Goal: Information Seeking & Learning: Learn about a topic

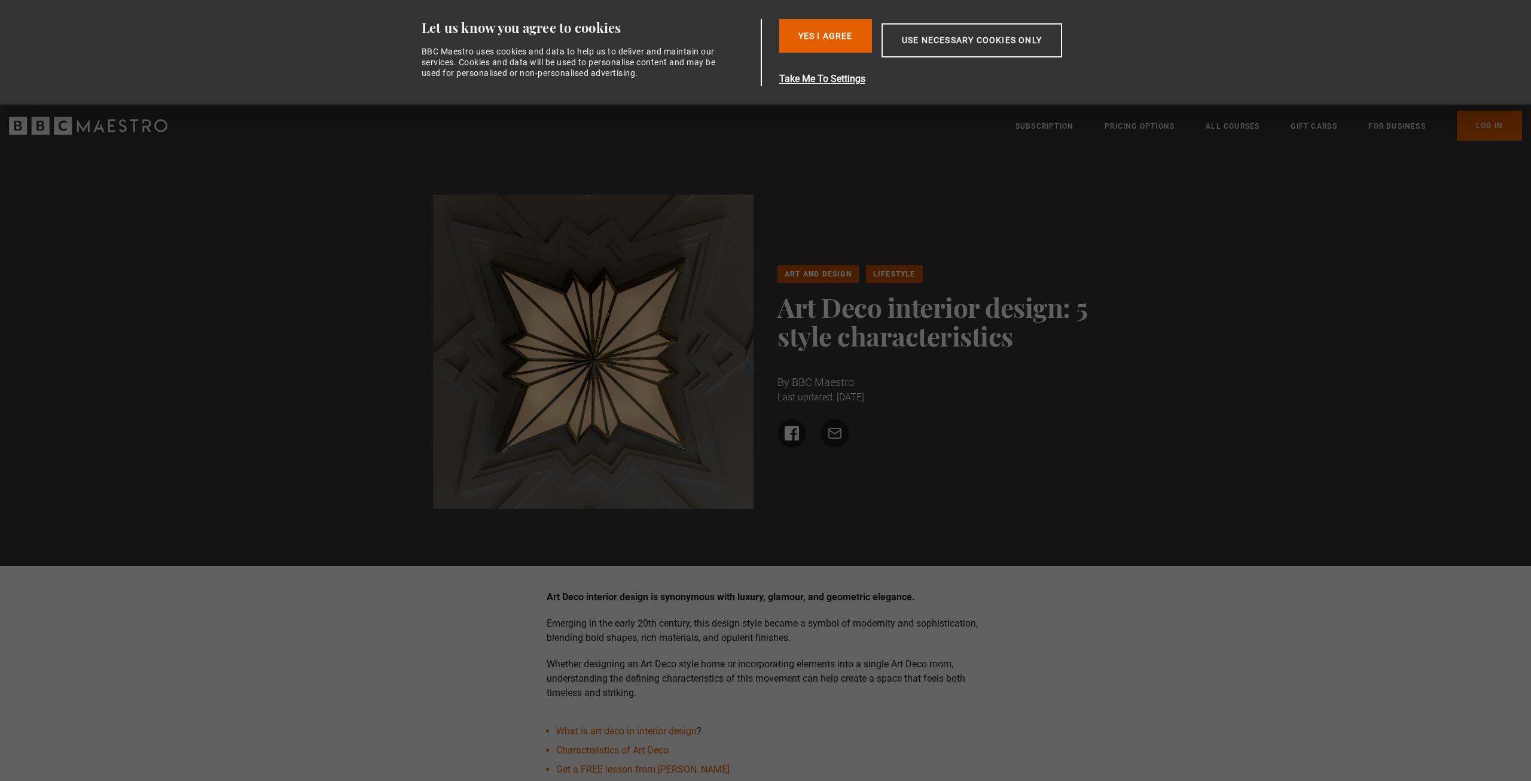
click at [264, 300] on div "Art and Design Lifestyle Art Deco interior design: 5 style characteristics By B…" at bounding box center [765, 356] width 1531 height 419
click at [270, 294] on div "Art and Design Lifestyle Art Deco interior design: 5 style characteristics By B…" at bounding box center [765, 356] width 1531 height 419
click at [815, 33] on button "Yes I Agree" at bounding box center [825, 35] width 93 height 33
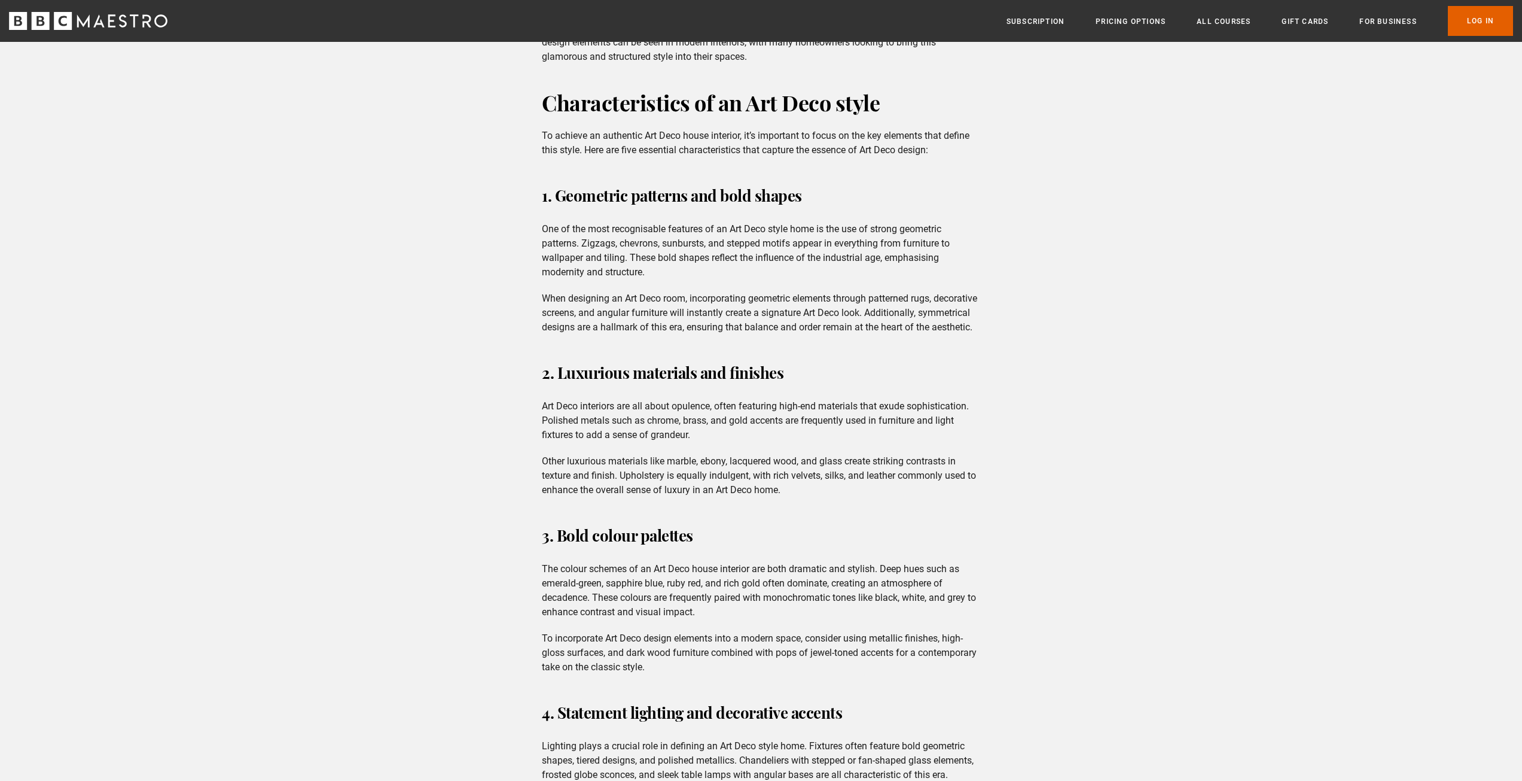
scroll to position [897, 0]
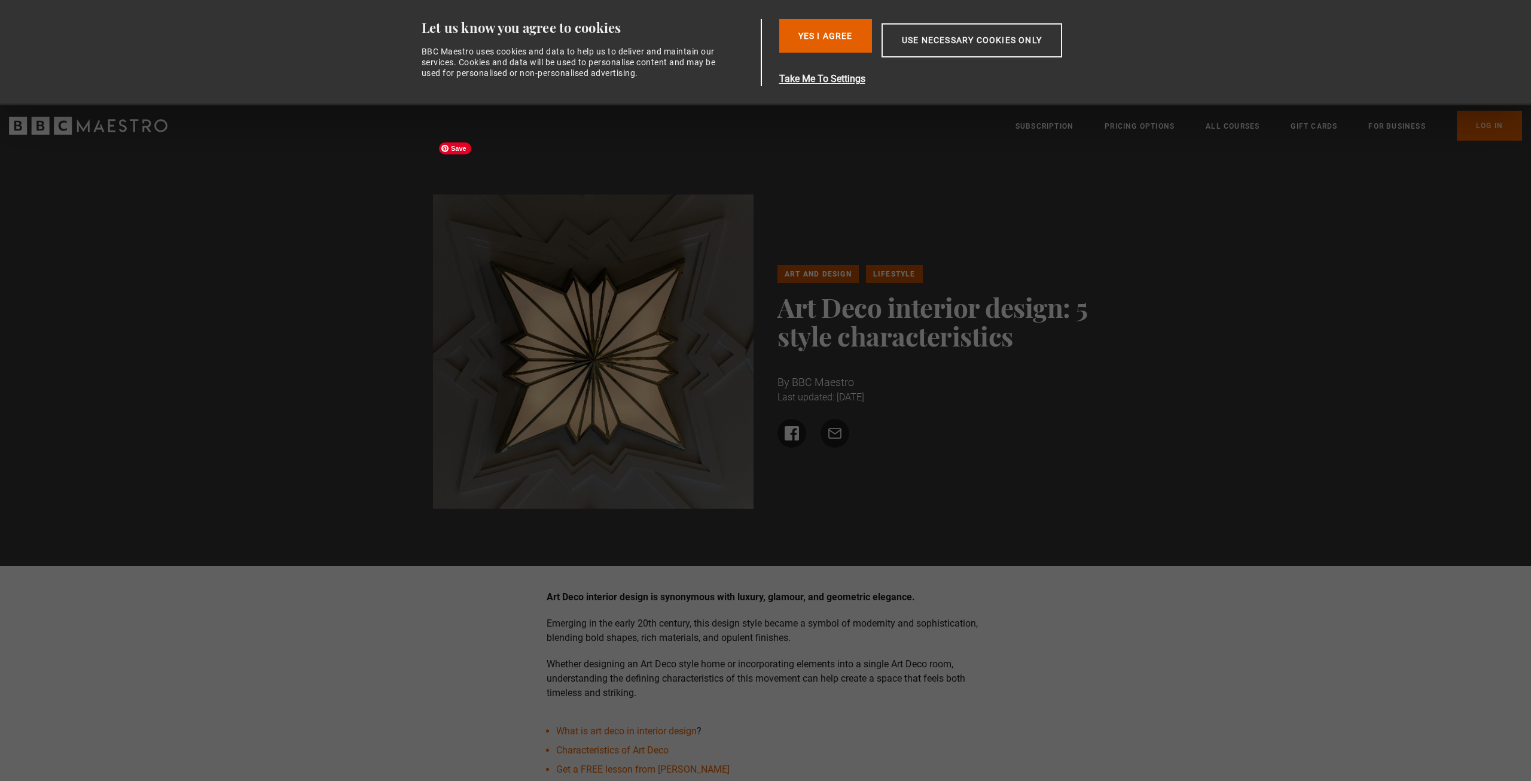
click at [276, 450] on div "Art and Design Lifestyle Art Deco interior design: 5 style characteristics By B…" at bounding box center [765, 356] width 1531 height 419
click at [889, 43] on button "Use necessary cookies only" at bounding box center [972, 40] width 181 height 34
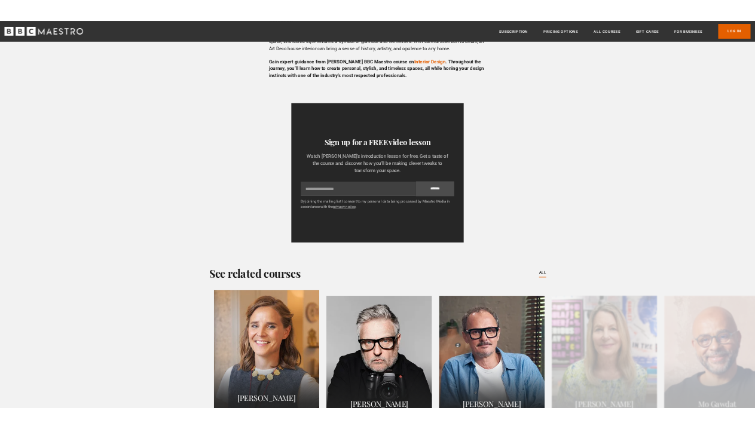
scroll to position [1854, 0]
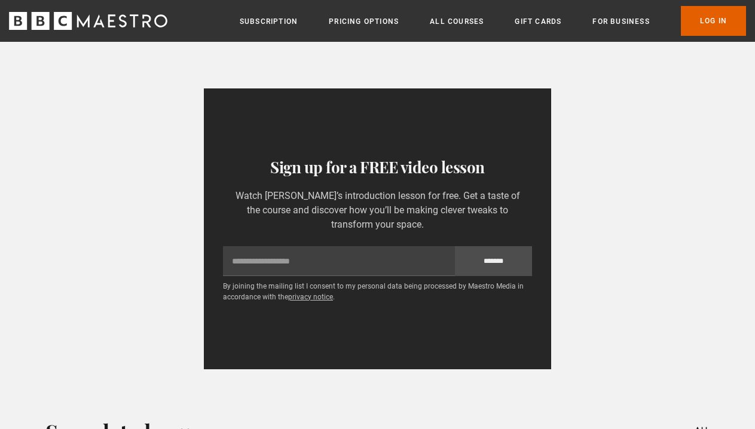
scroll to position [1974, 0]
